Goal: Task Accomplishment & Management: Use online tool/utility

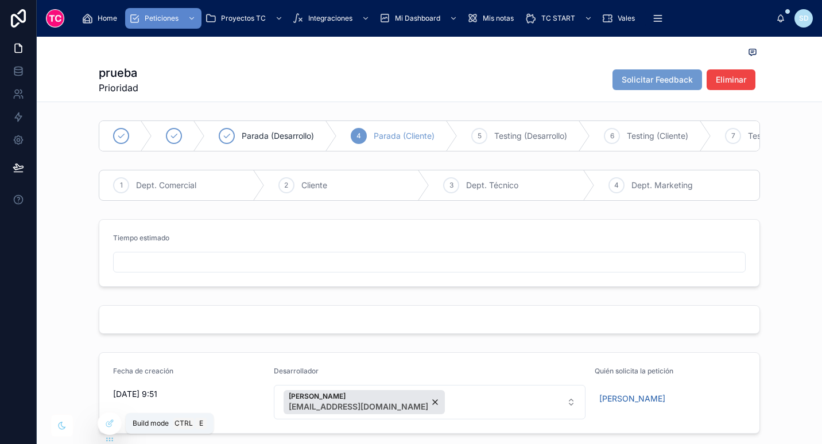
click at [109, 421] on icon at bounding box center [109, 423] width 9 height 9
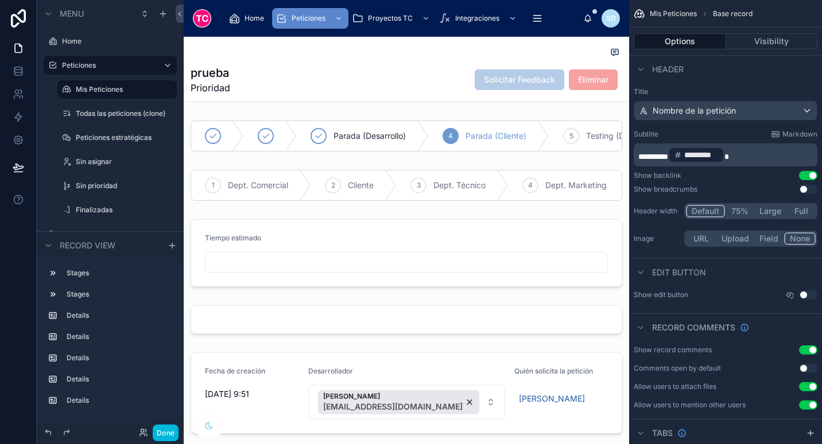
click at [149, 438] on div "Done" at bounding box center [155, 433] width 45 height 17
click at [159, 437] on button "Done" at bounding box center [166, 433] width 26 height 17
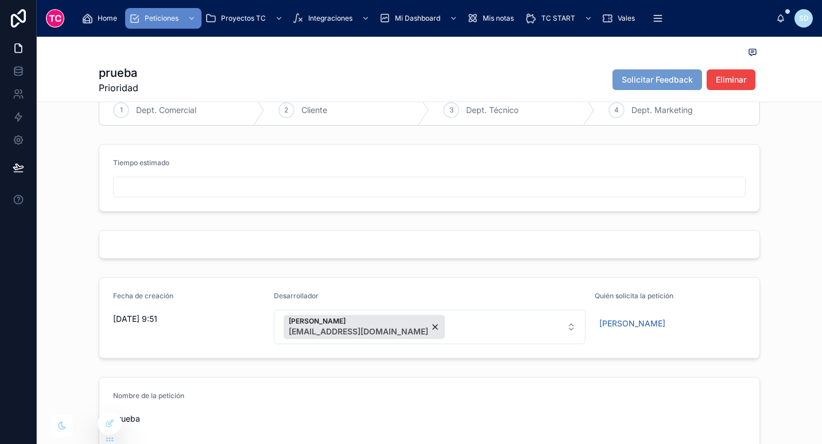
scroll to position [95, 0]
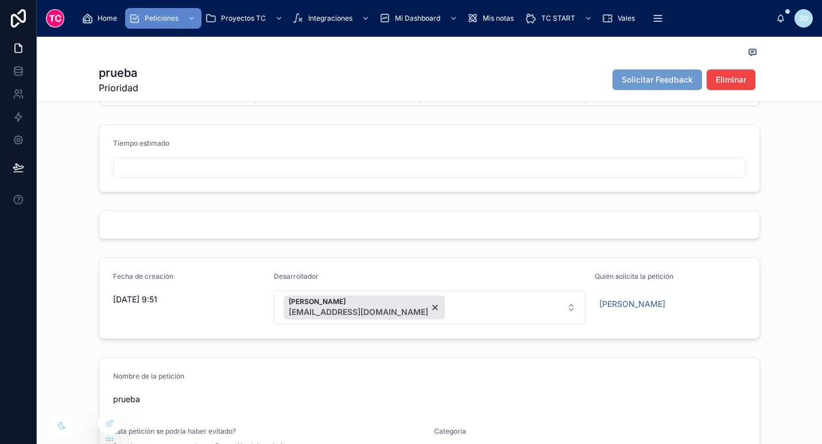
click at [188, 170] on input "text" at bounding box center [429, 168] width 631 height 16
click at [211, 226] on button "Parada (Cliente)" at bounding box center [429, 215] width 632 height 22
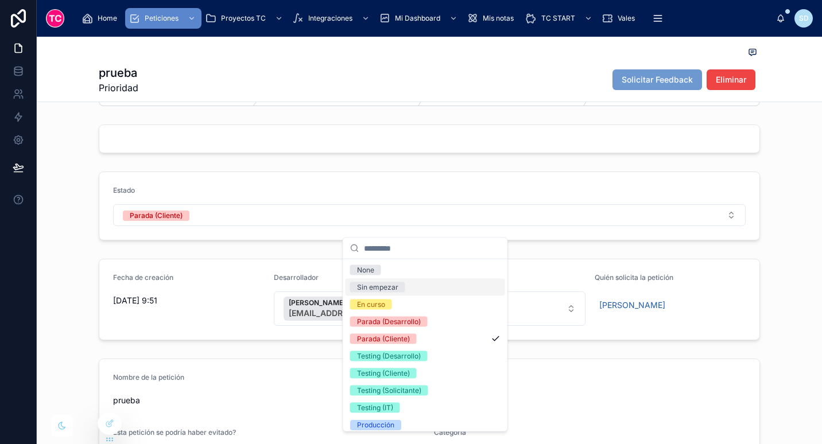
click at [393, 291] on div "Sin empezar" at bounding box center [377, 287] width 41 height 10
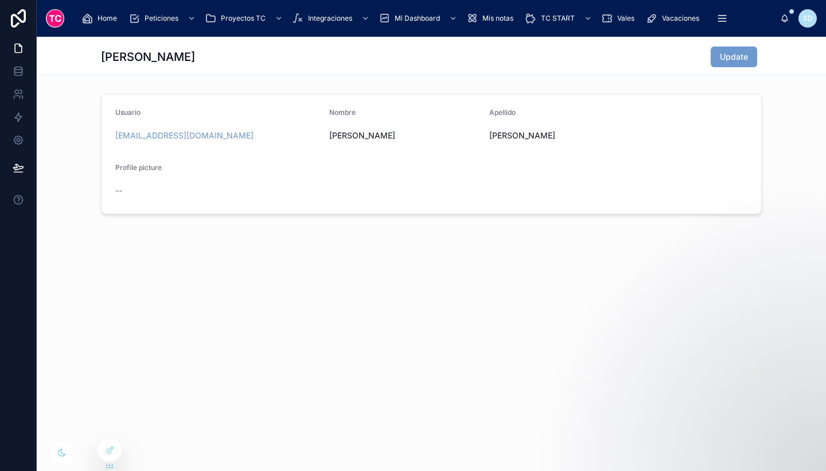
click at [721, 21] on icon "scrollable content" at bounding box center [722, 21] width 7 height 0
click at [110, 453] on icon at bounding box center [109, 449] width 9 height 9
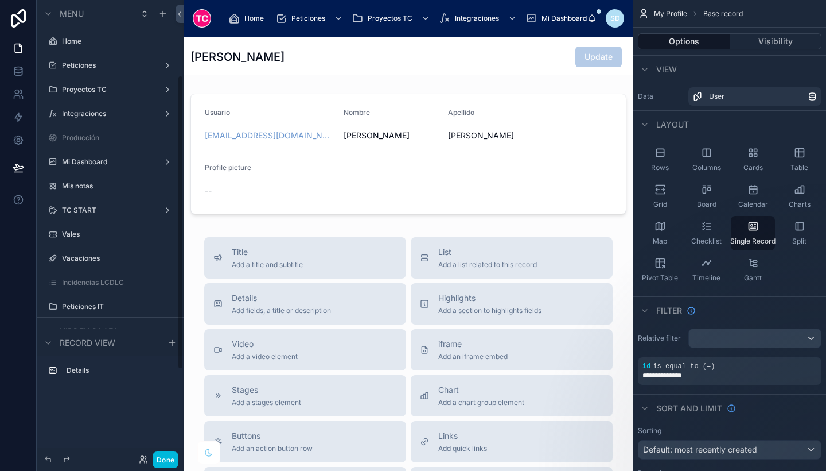
scroll to position [117, 0]
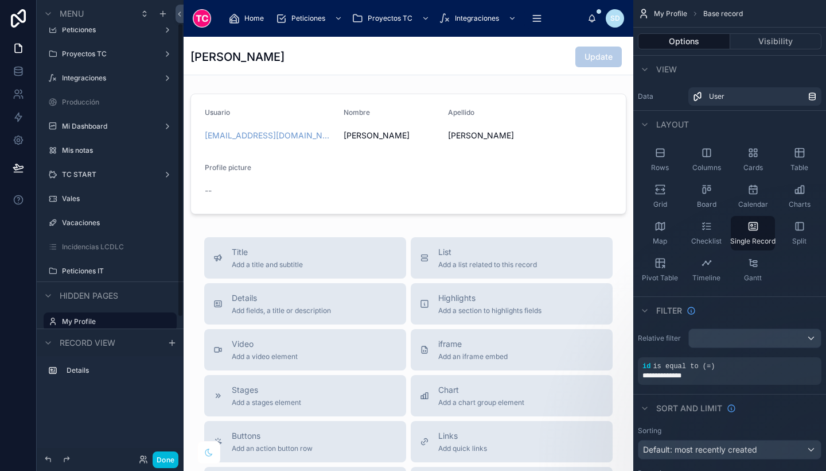
click at [104, 249] on label "Incidencias LCDLC" at bounding box center [116, 246] width 108 height 9
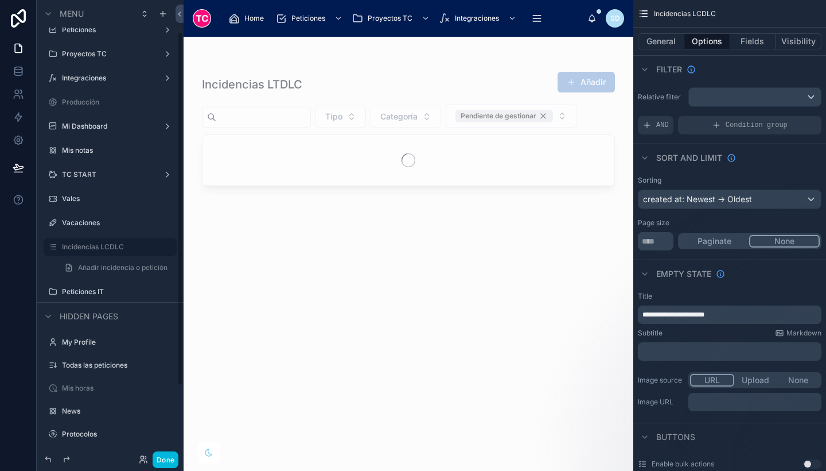
scroll to position [41, 0]
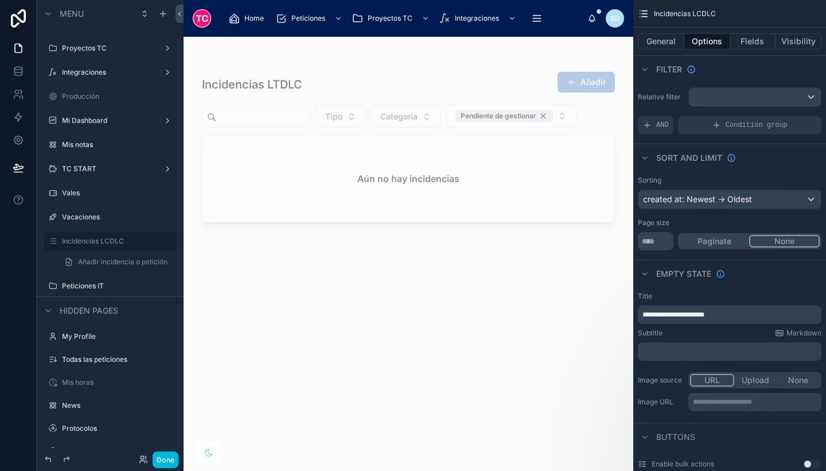
click at [810, 42] on button "Visibility" at bounding box center [799, 41] width 46 height 16
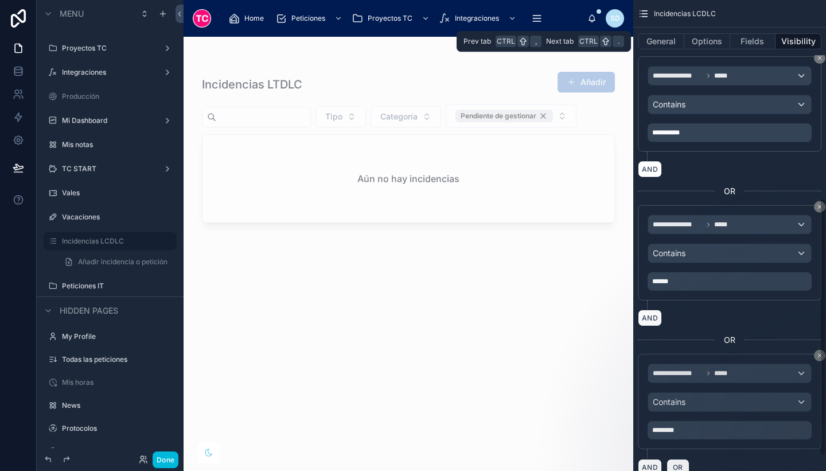
scroll to position [375, 0]
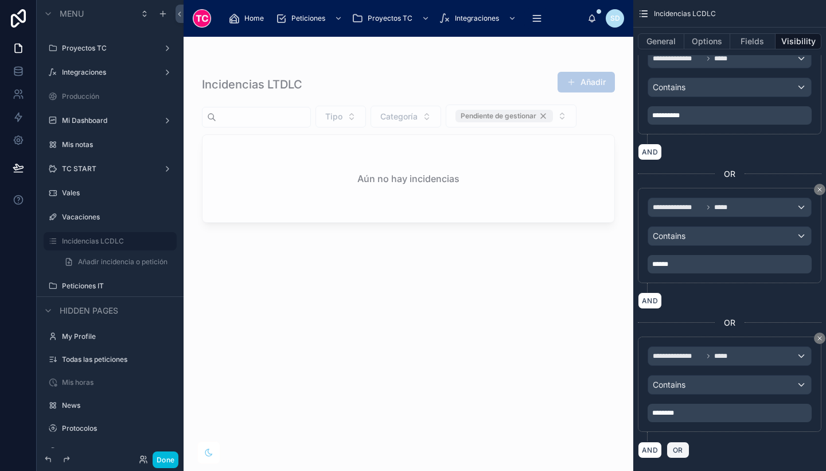
click at [676, 452] on span "OR" at bounding box center [678, 449] width 15 height 9
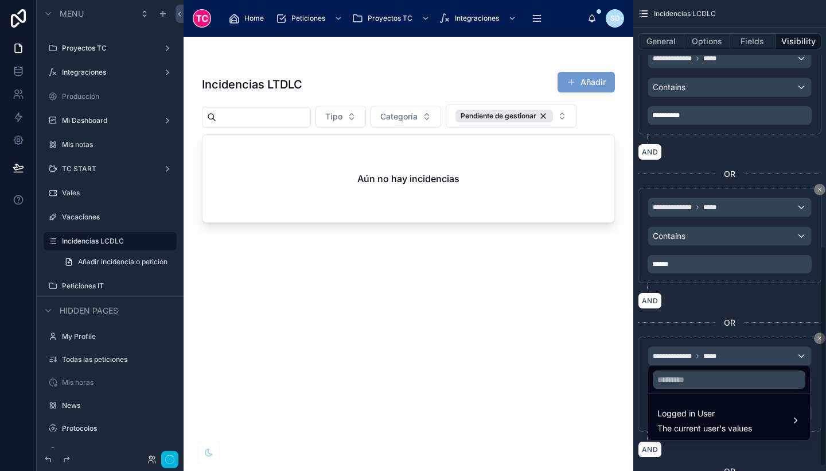
scroll to position [528, 0]
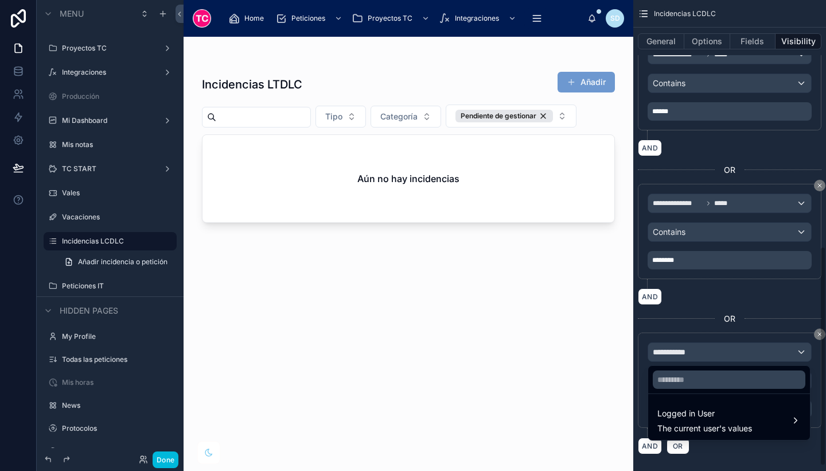
click at [682, 347] on div "scrollable content" at bounding box center [413, 235] width 826 height 471
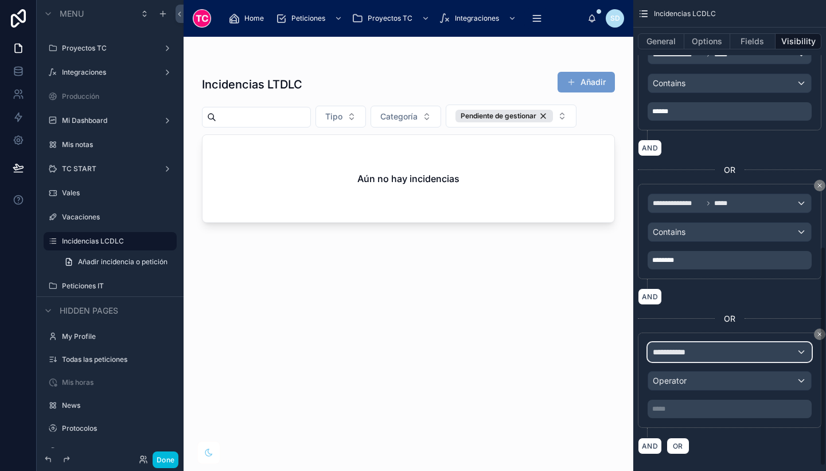
click at [682, 347] on span "**********" at bounding box center [674, 351] width 42 height 11
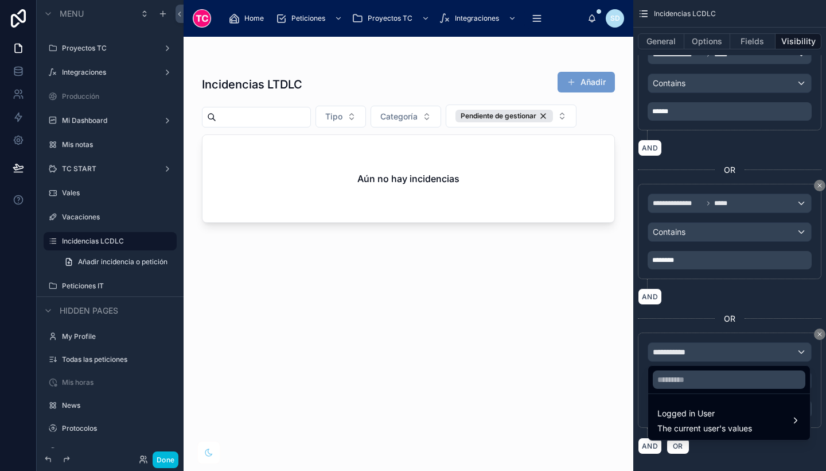
click at [704, 419] on span "Logged in User" at bounding box center [705, 413] width 95 height 14
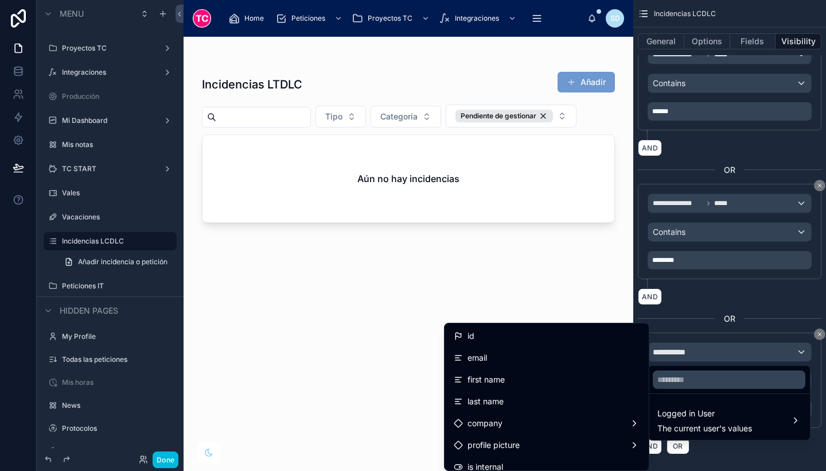
click at [532, 356] on div "email" at bounding box center [547, 358] width 186 height 14
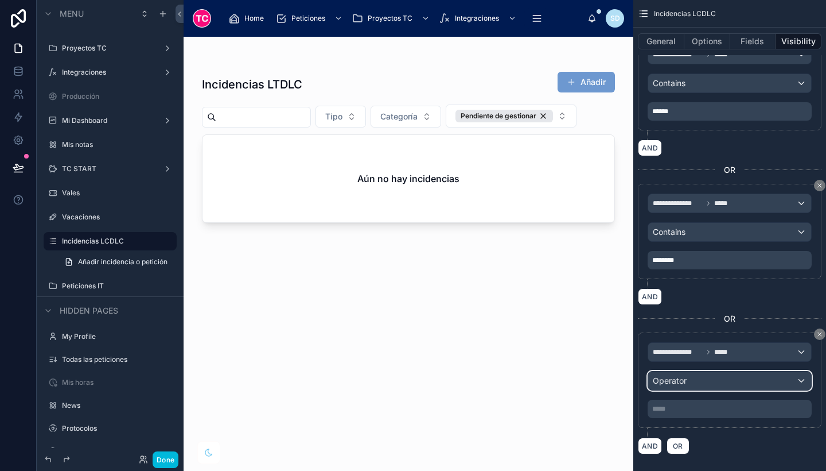
click at [736, 388] on div "Operator" at bounding box center [729, 380] width 163 height 18
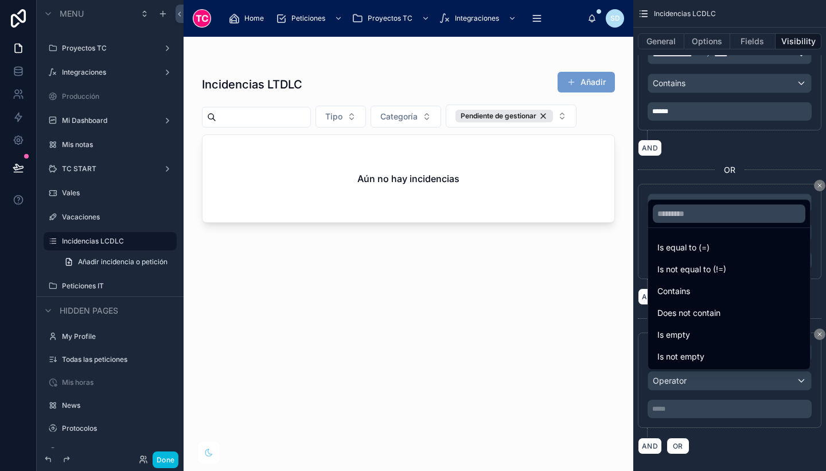
click at [727, 293] on div "Contains" at bounding box center [729, 291] width 143 height 14
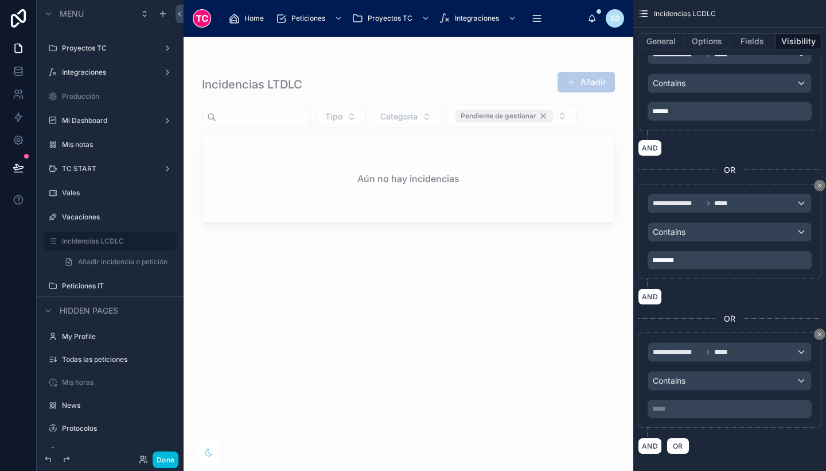
click at [728, 409] on p "***** ﻿" at bounding box center [730, 408] width 157 height 9
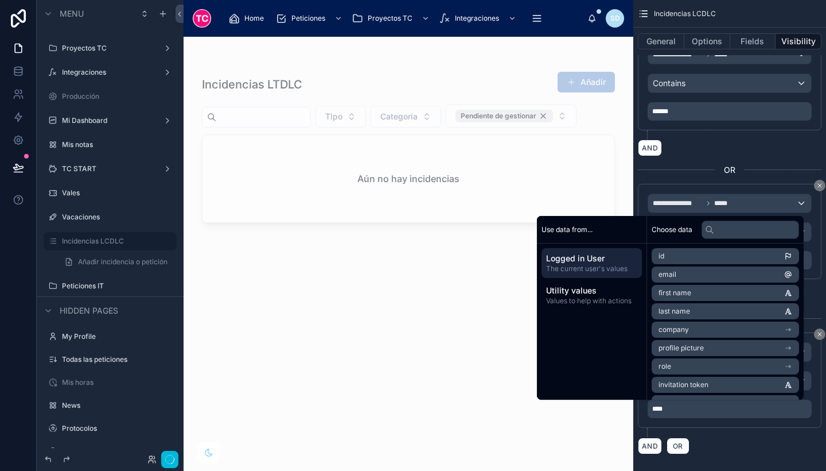
click at [746, 448] on div "AND OR" at bounding box center [730, 445] width 184 height 17
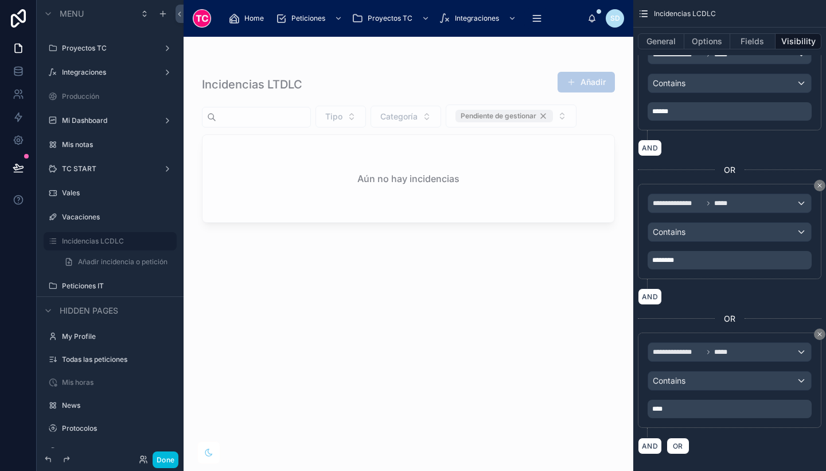
click at [16, 172] on icon at bounding box center [18, 172] width 9 height 0
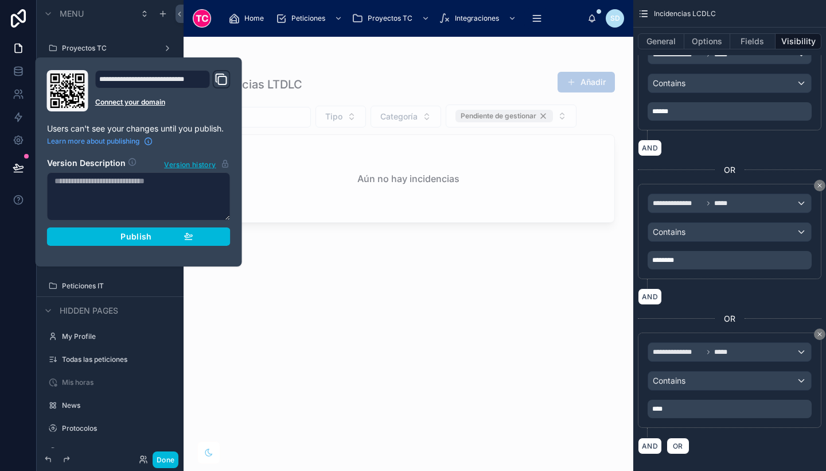
click at [166, 238] on div "Publish" at bounding box center [138, 236] width 109 height 10
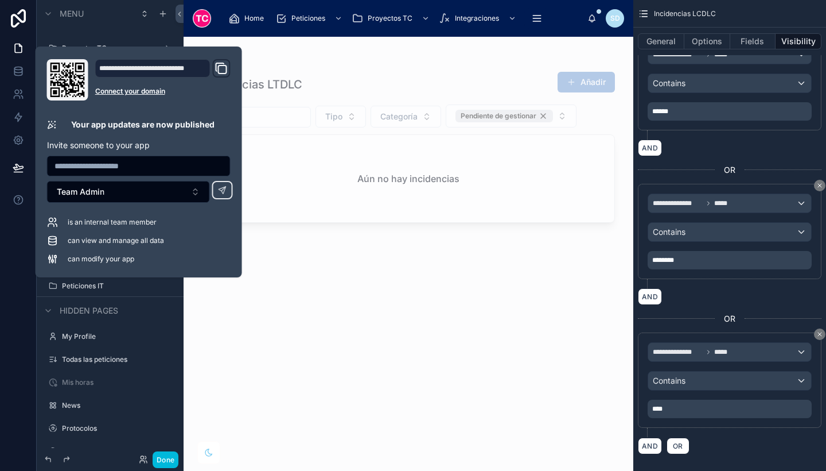
click at [168, 463] on button "Done" at bounding box center [166, 459] width 26 height 17
